Goal: Book appointment/travel/reservation

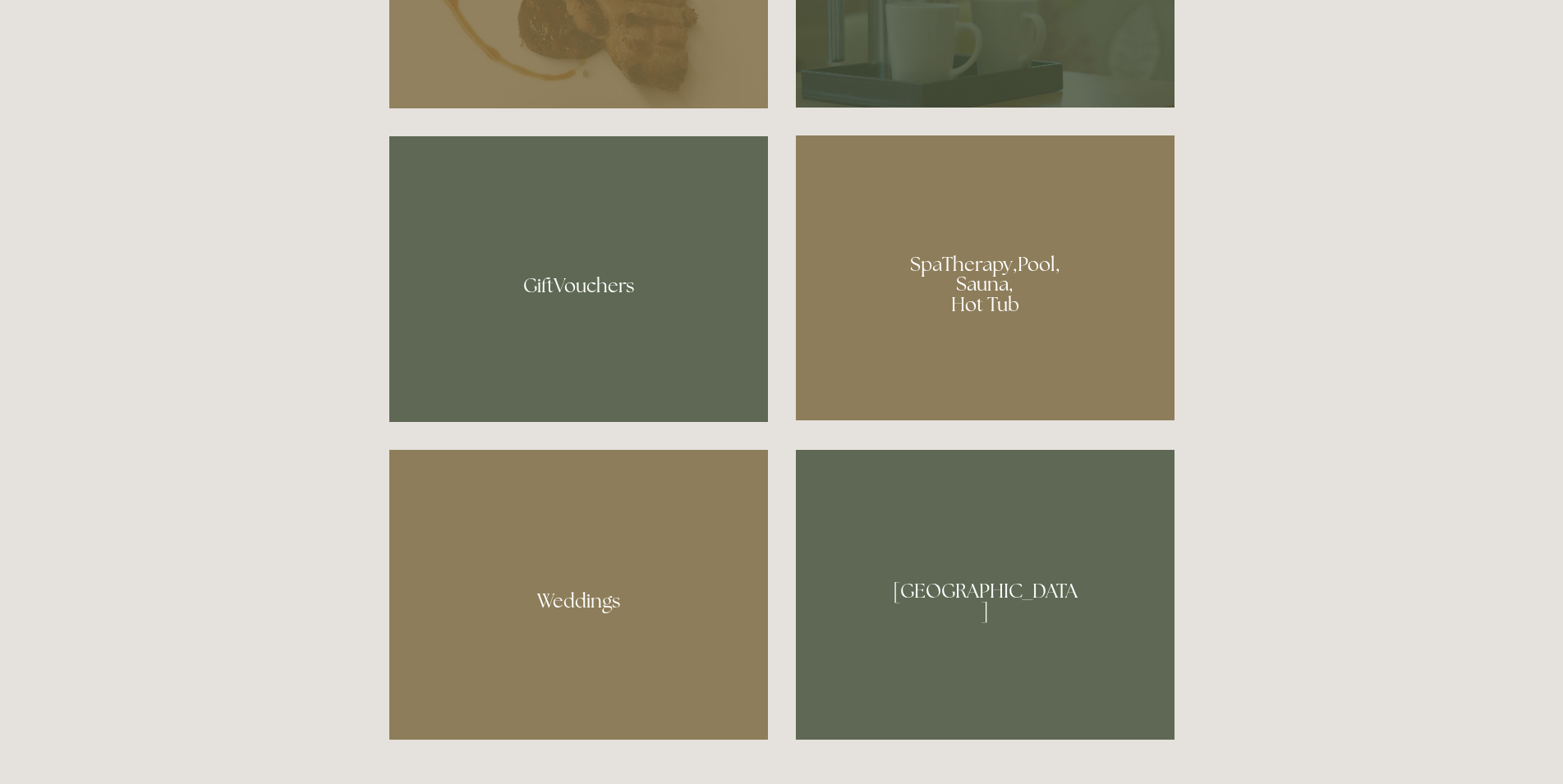
scroll to position [1339, 0]
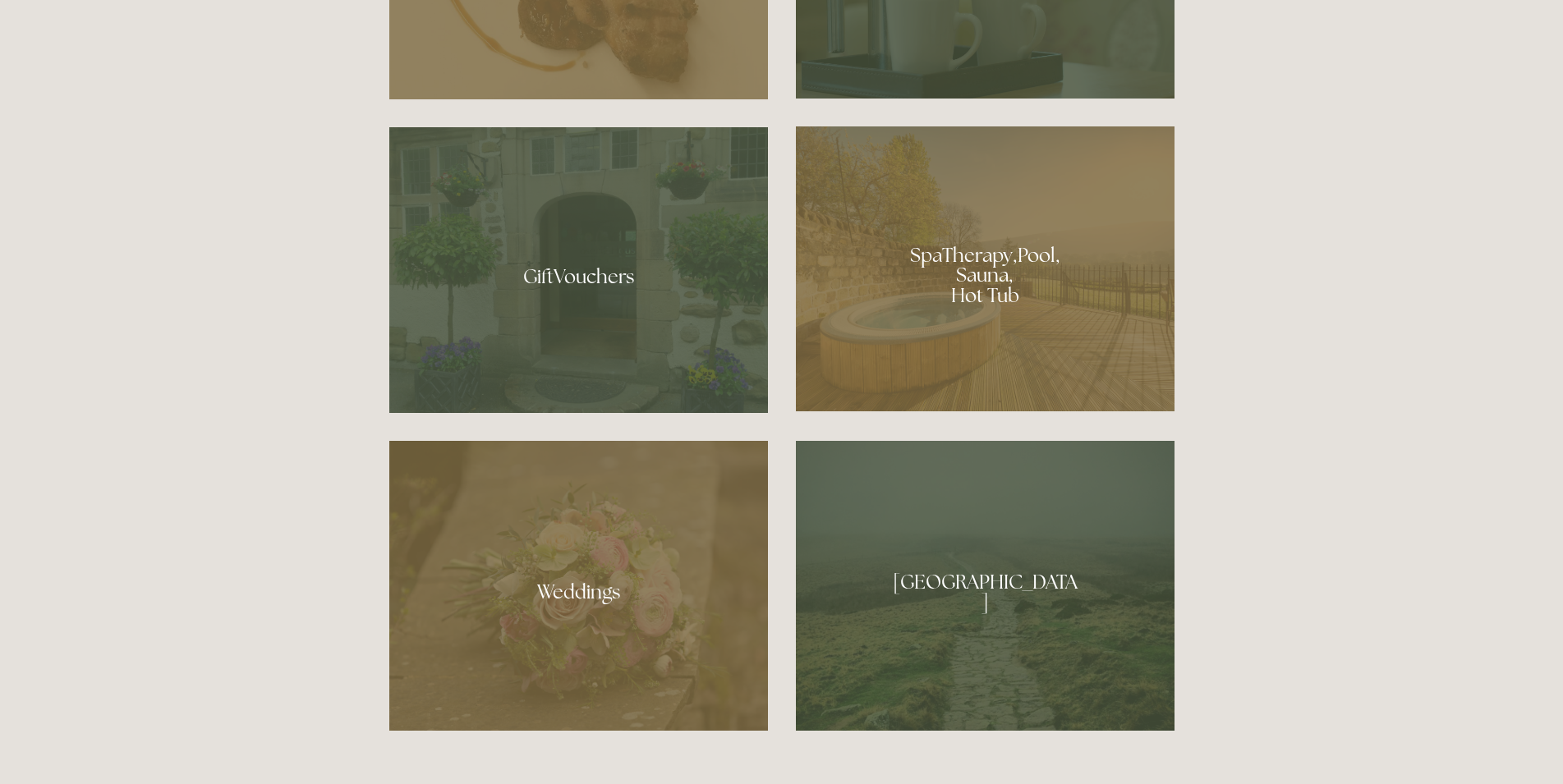
click at [1043, 309] on div at bounding box center [985, 268] width 379 height 285
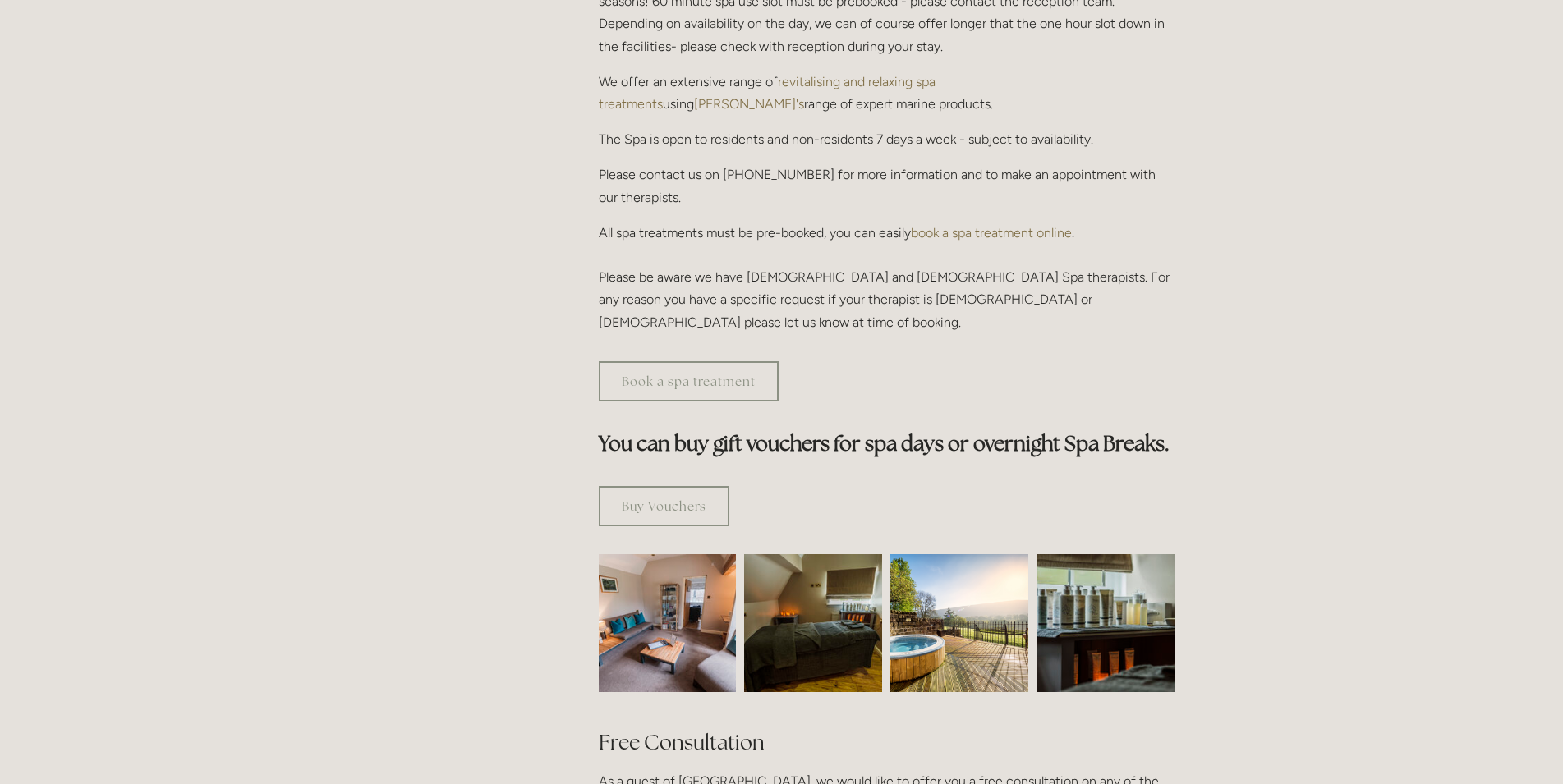
scroll to position [502, 0]
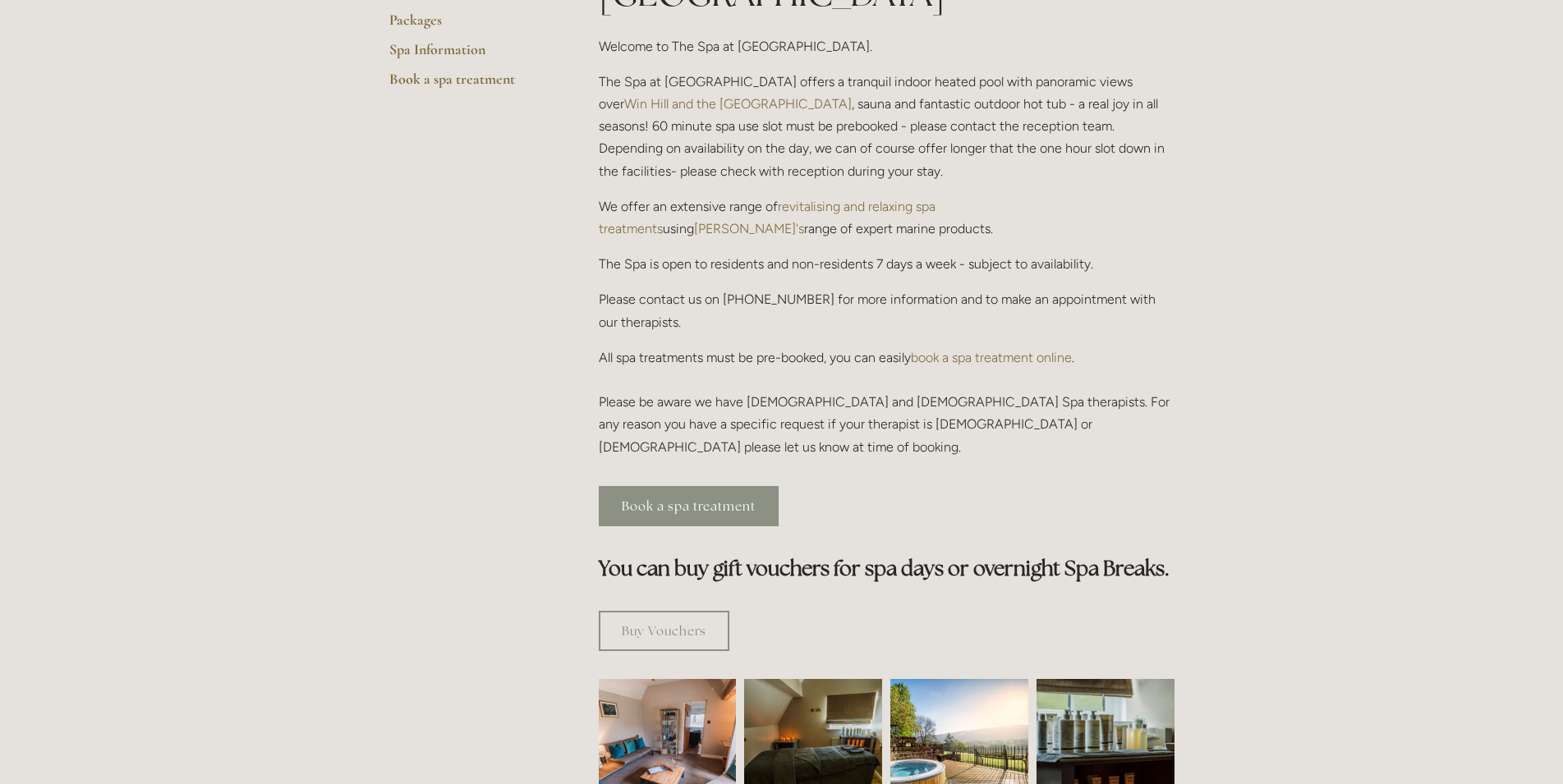
click at [735, 486] on link "Book a spa treatment" at bounding box center [688, 506] width 180 height 41
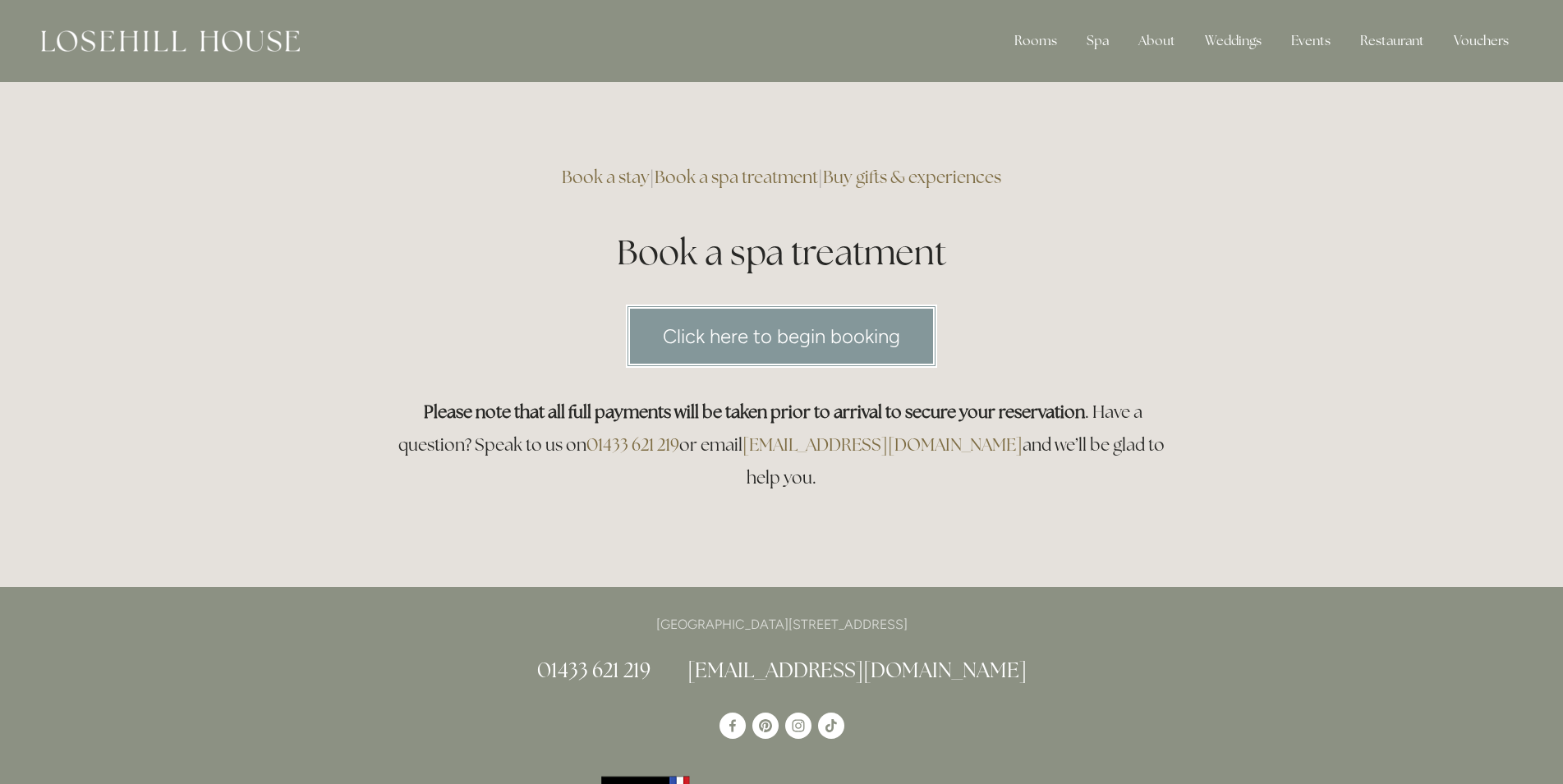
click at [799, 349] on link "Click here to begin booking" at bounding box center [782, 336] width 311 height 63
